Goal: Information Seeking & Learning: Check status

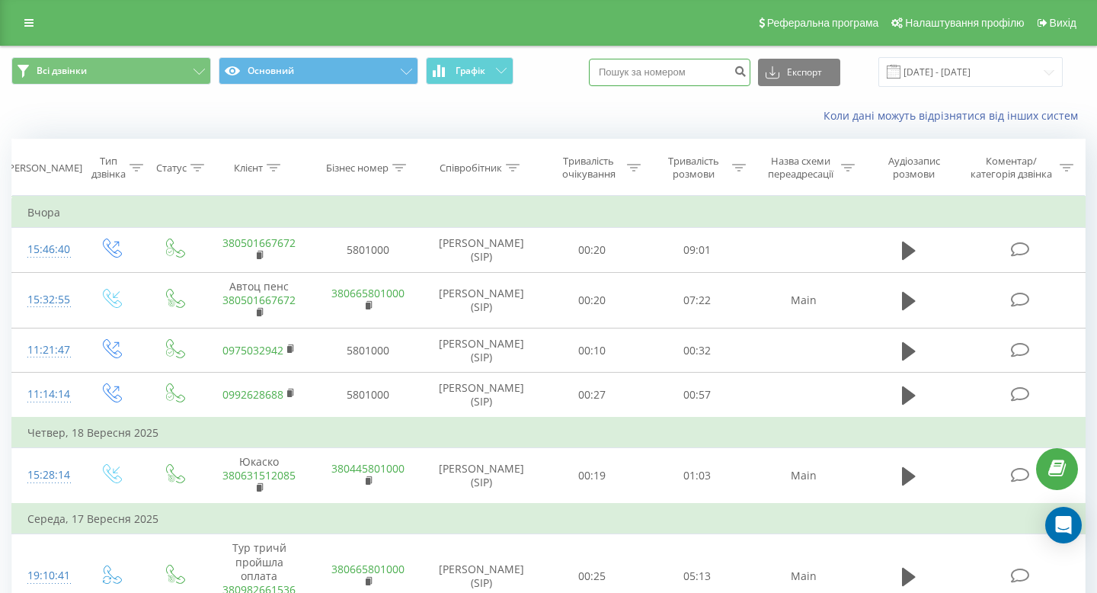
click at [693, 74] on input at bounding box center [670, 72] width 162 height 27
type input "0967355672"
click at [747, 68] on icon "submit" at bounding box center [740, 69] width 13 height 9
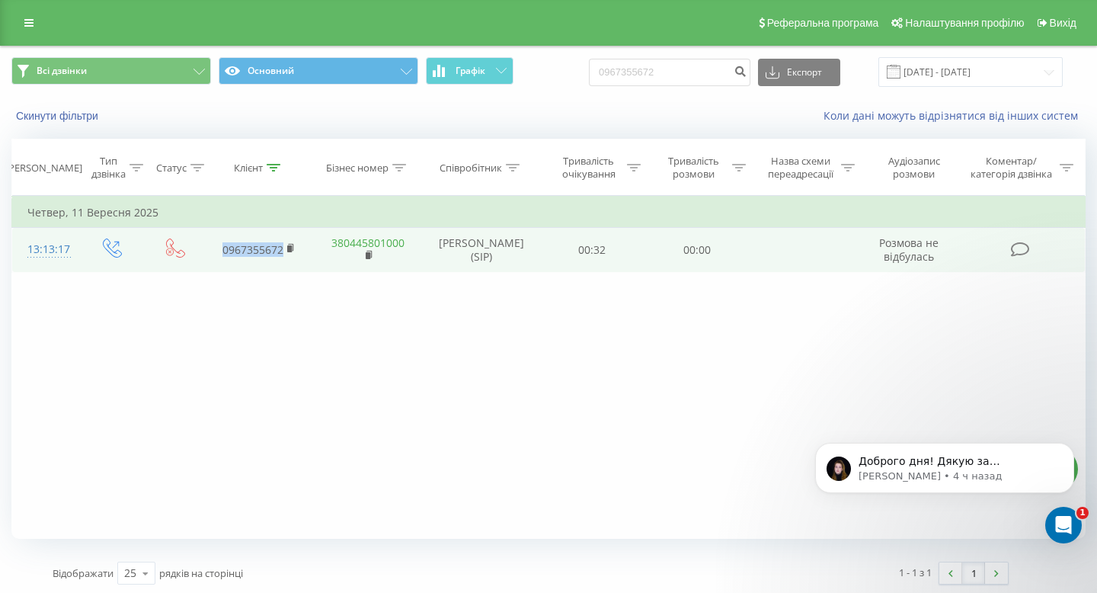
copy link "0967355672"
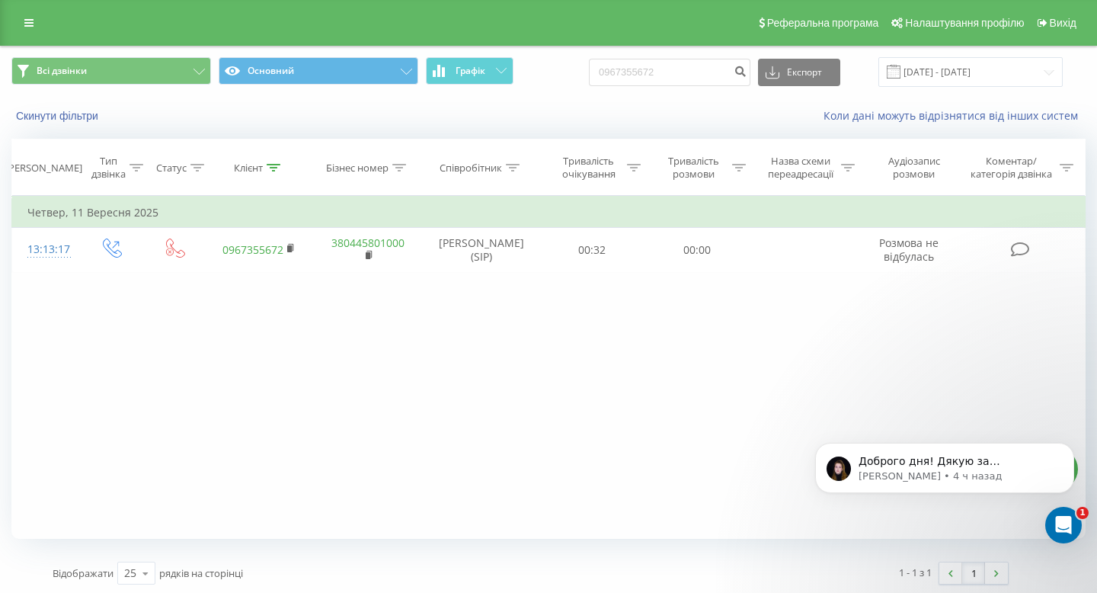
click at [322, 326] on div "Фільтрувати за умовою Дорівнює Введіть значення Скасувати OK Фільтрувати за умо…" at bounding box center [548, 367] width 1074 height 343
